Goal: Entertainment & Leisure: Consume media (video, audio)

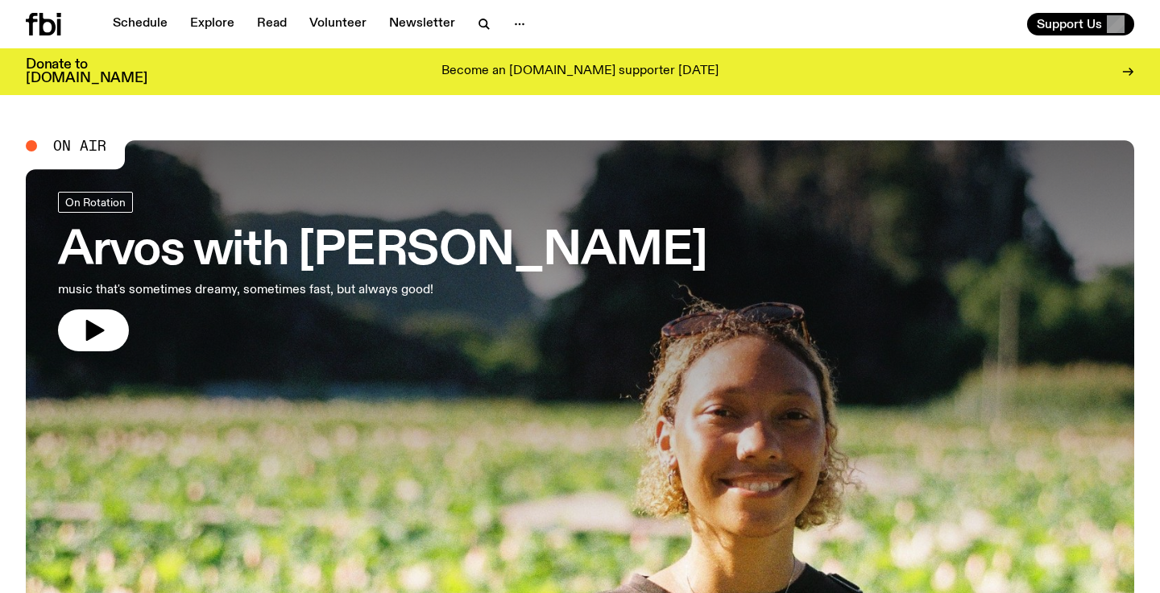
scroll to position [70, 0]
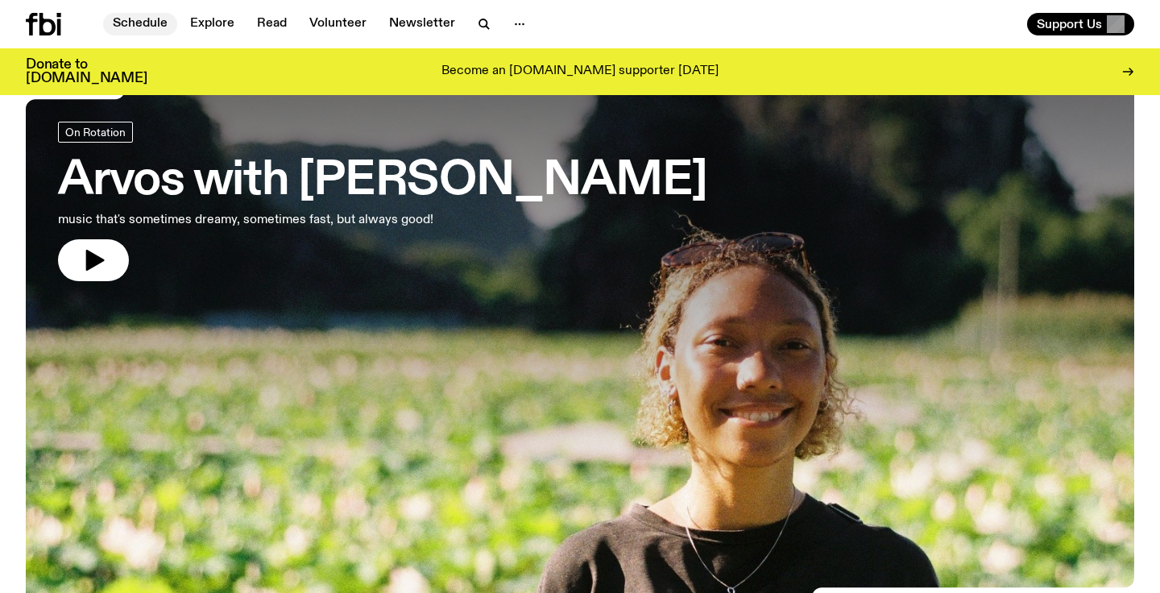
click at [131, 25] on link "Schedule" at bounding box center [140, 24] width 74 height 23
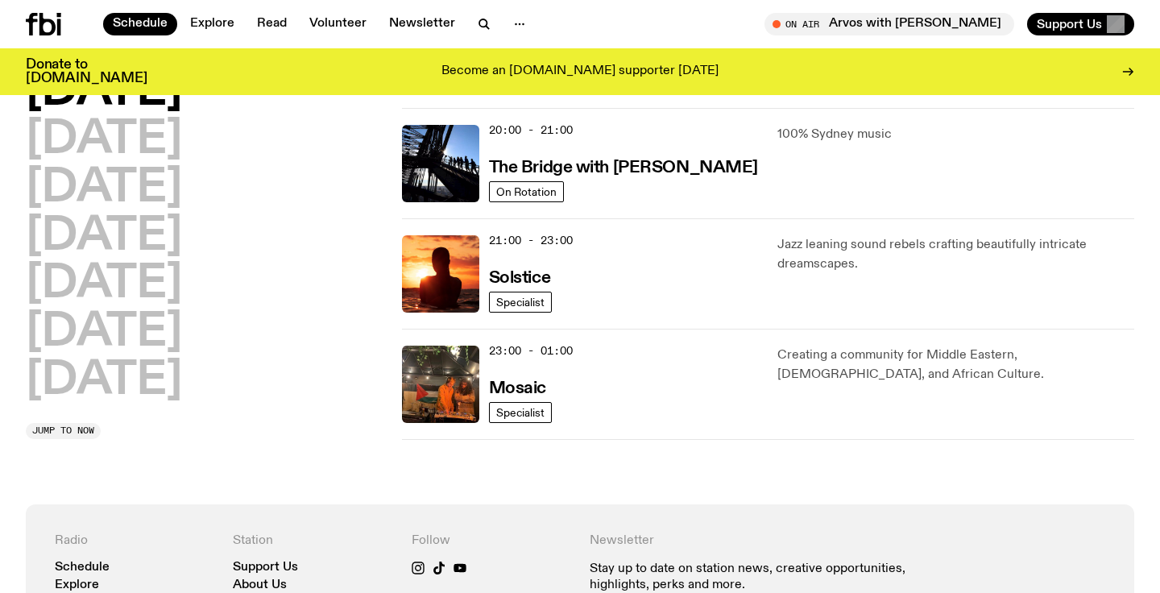
scroll to position [803, 0]
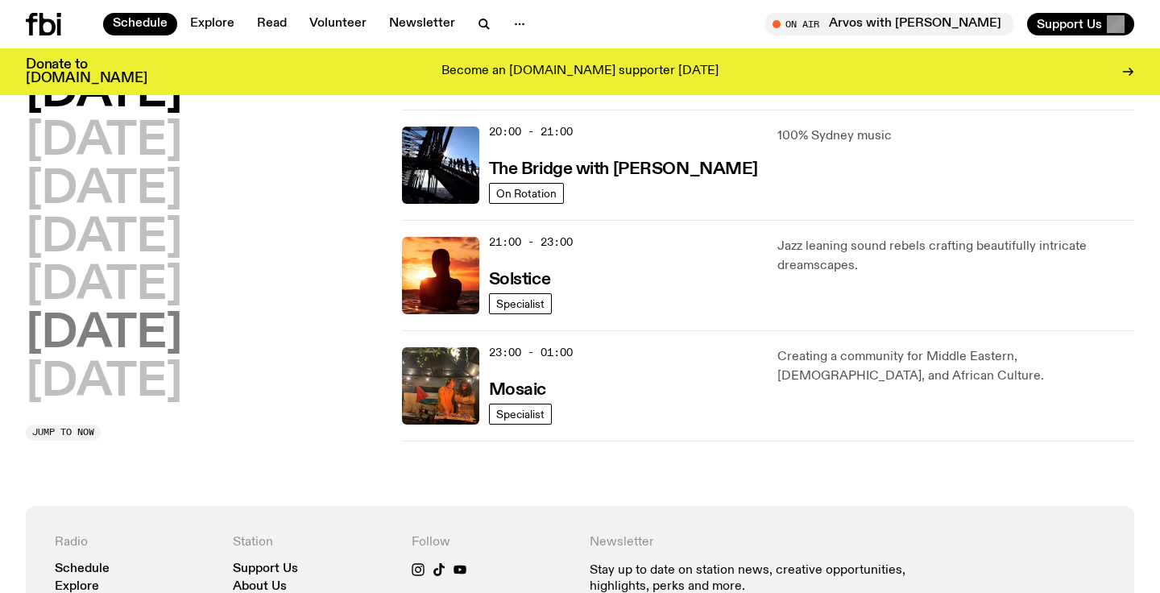
click at [117, 333] on h2 "[DATE]" at bounding box center [104, 334] width 156 height 45
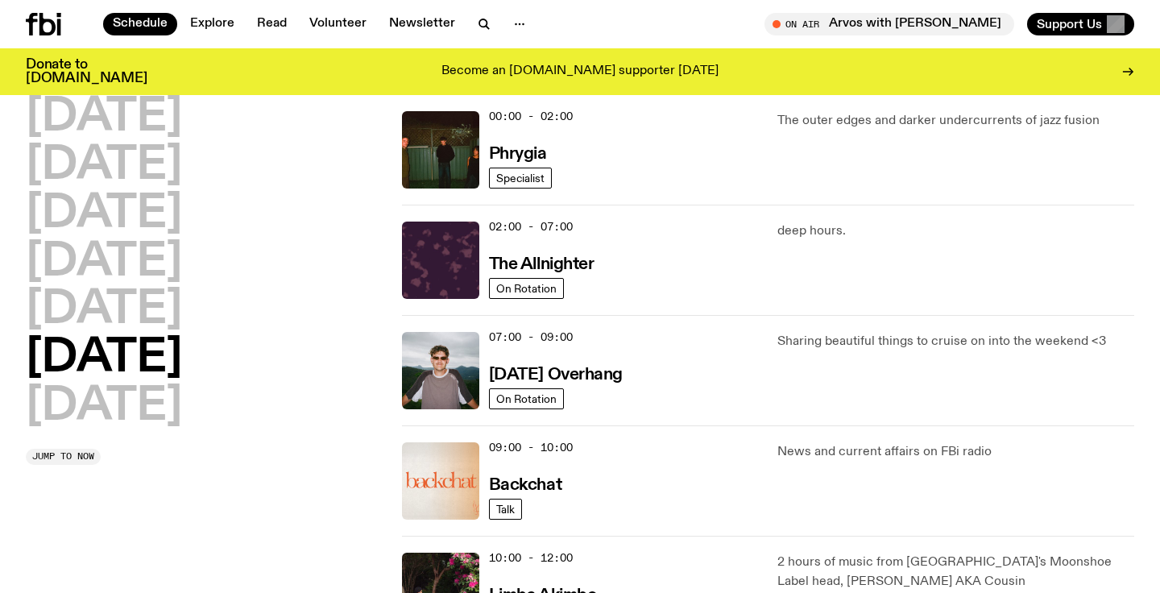
scroll to position [45, 0]
click at [500, 156] on h3 "Phrygia" at bounding box center [518, 155] width 58 height 17
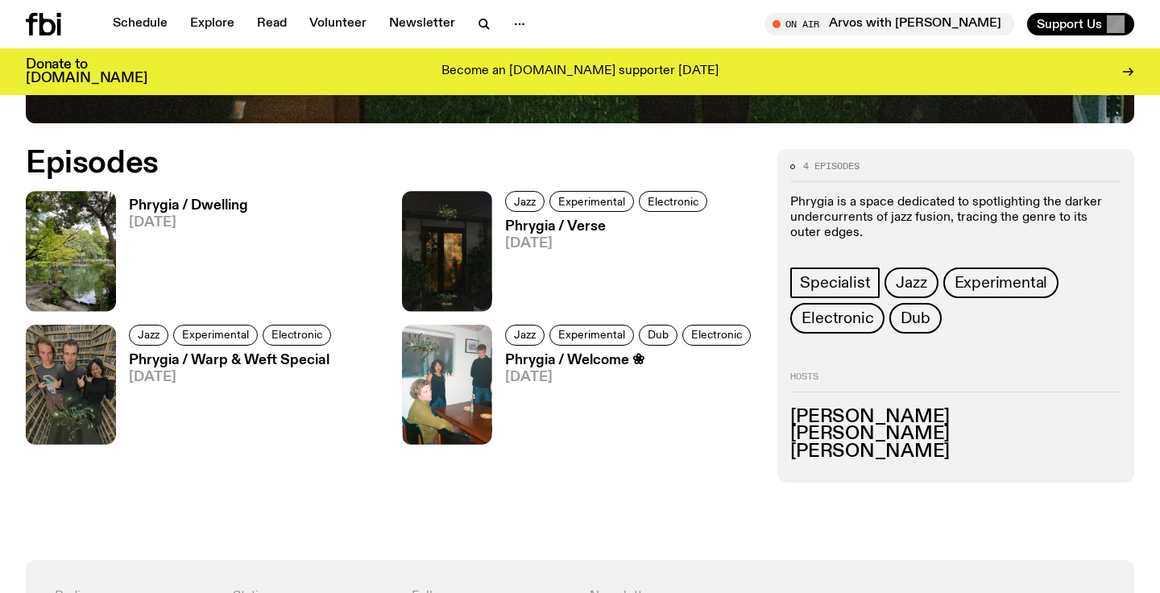
scroll to position [737, 0]
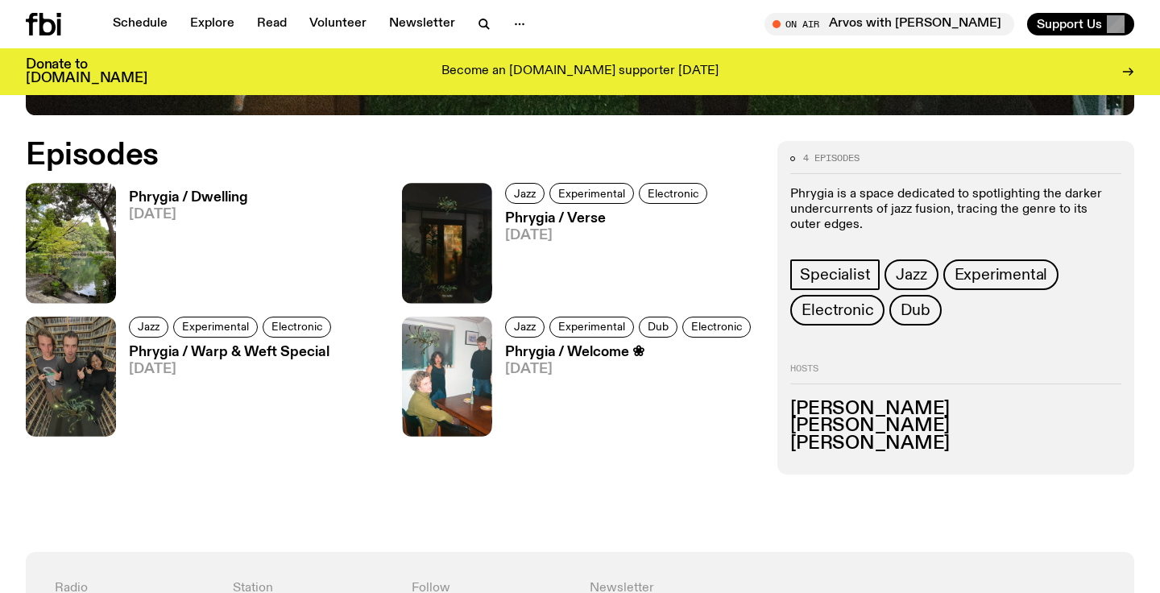
click at [190, 201] on h3 "Phrygia / Dwelling" at bounding box center [188, 198] width 119 height 14
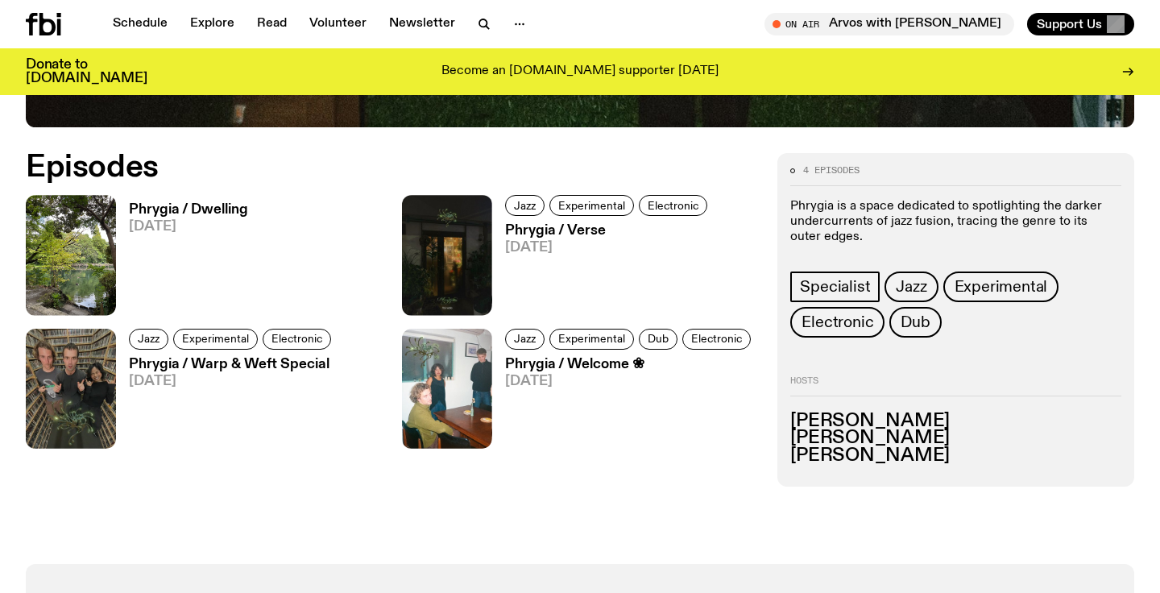
scroll to position [724, 0]
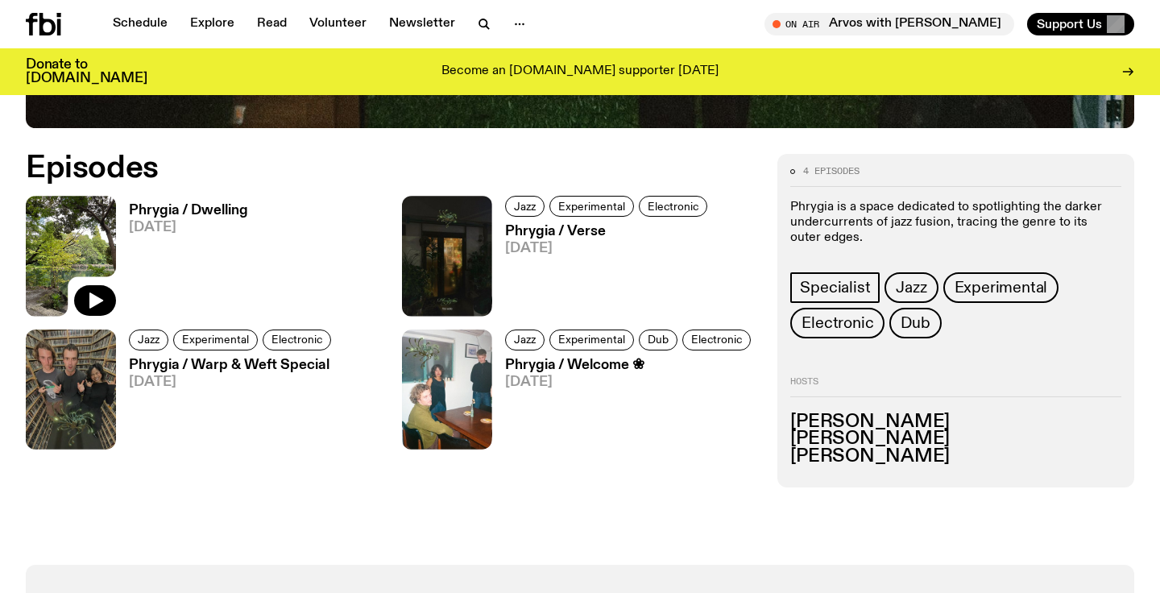
click at [47, 237] on img at bounding box center [71, 256] width 90 height 120
